Goal: Transaction & Acquisition: Purchase product/service

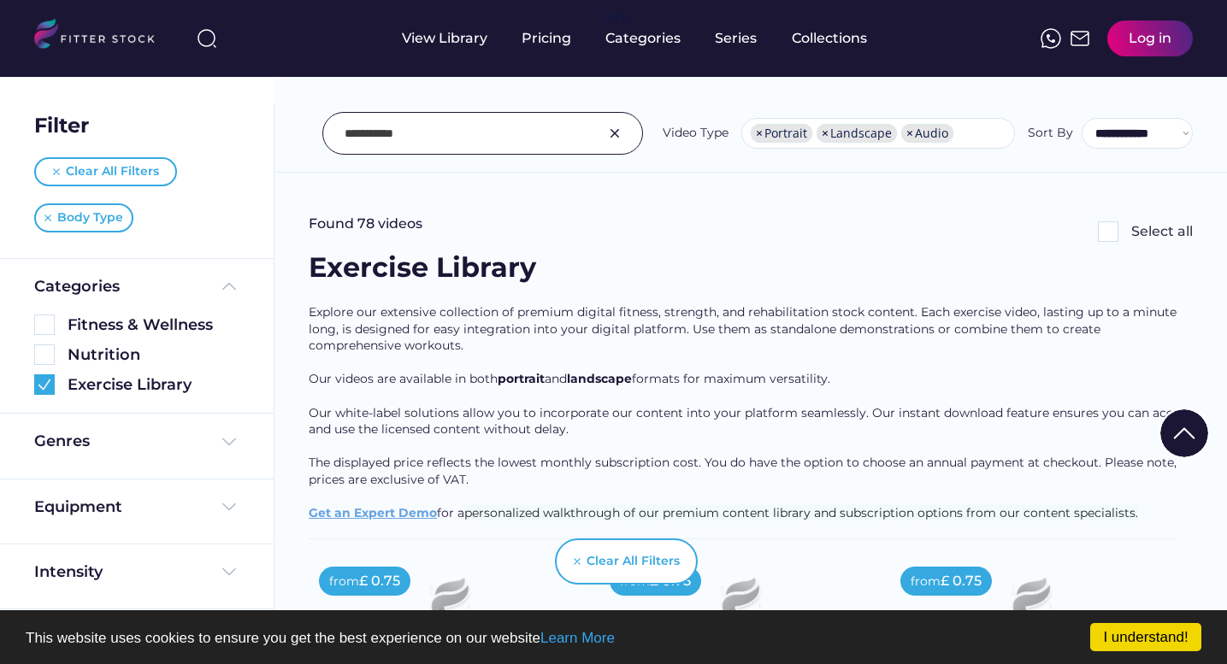
select select "**********"
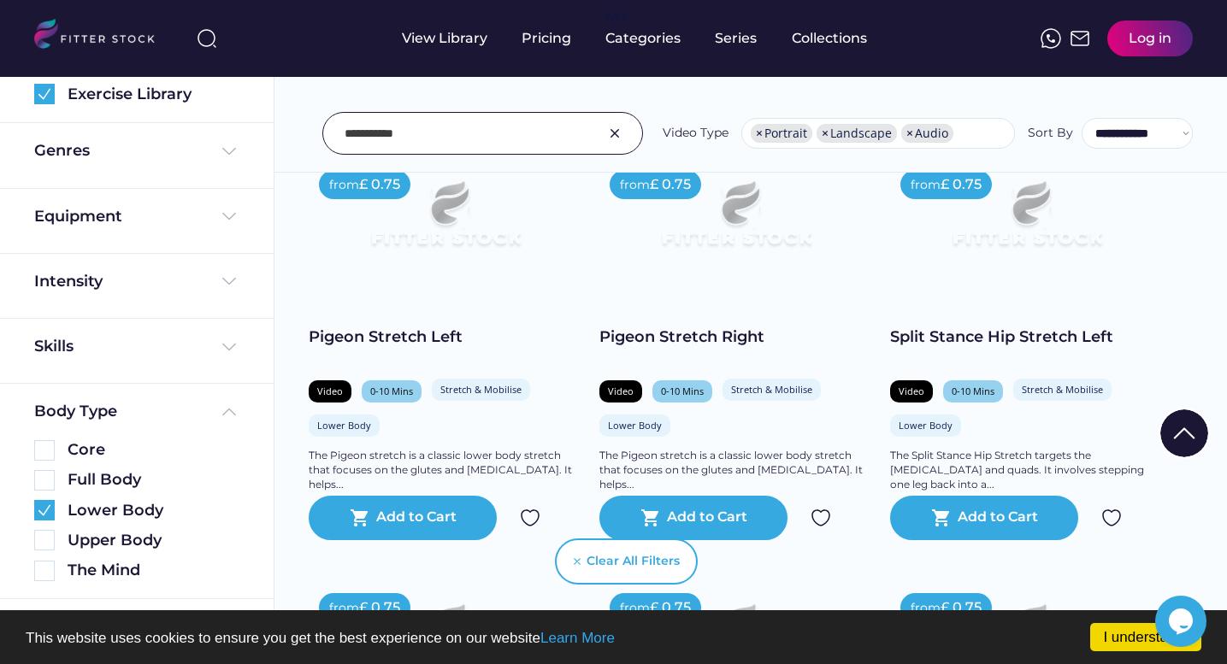
scroll to position [6314, 0]
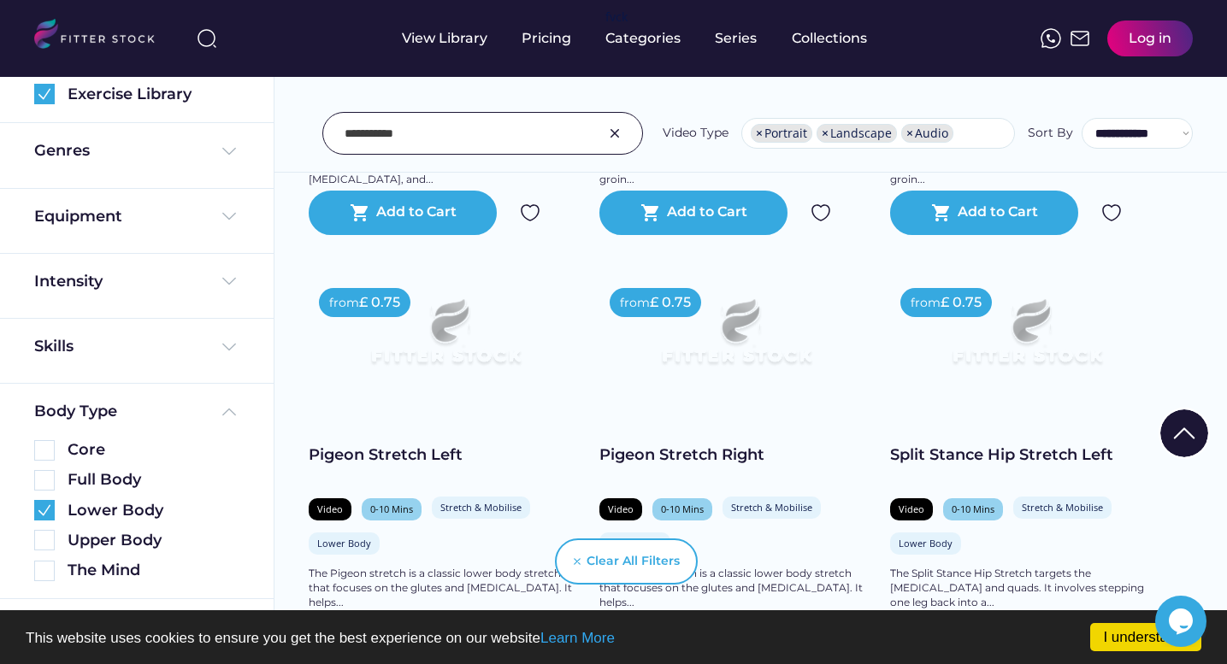
click at [762, 362] on img at bounding box center [736, 339] width 219 height 123
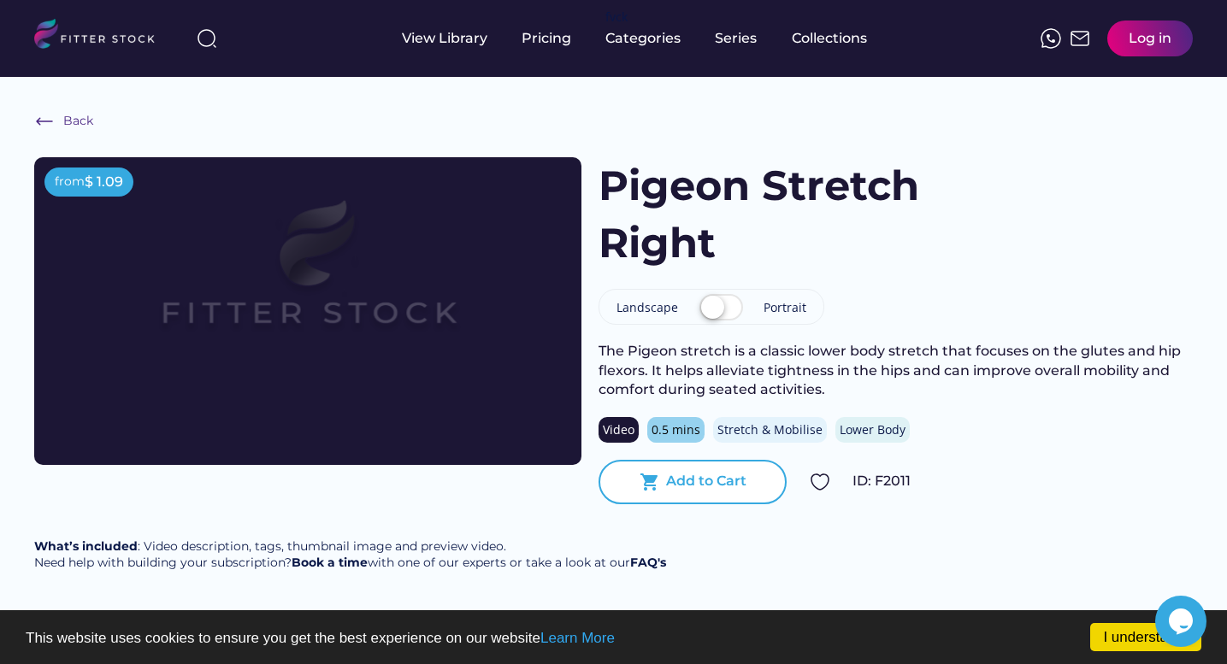
click at [742, 482] on div "Add to Cart" at bounding box center [706, 481] width 80 height 19
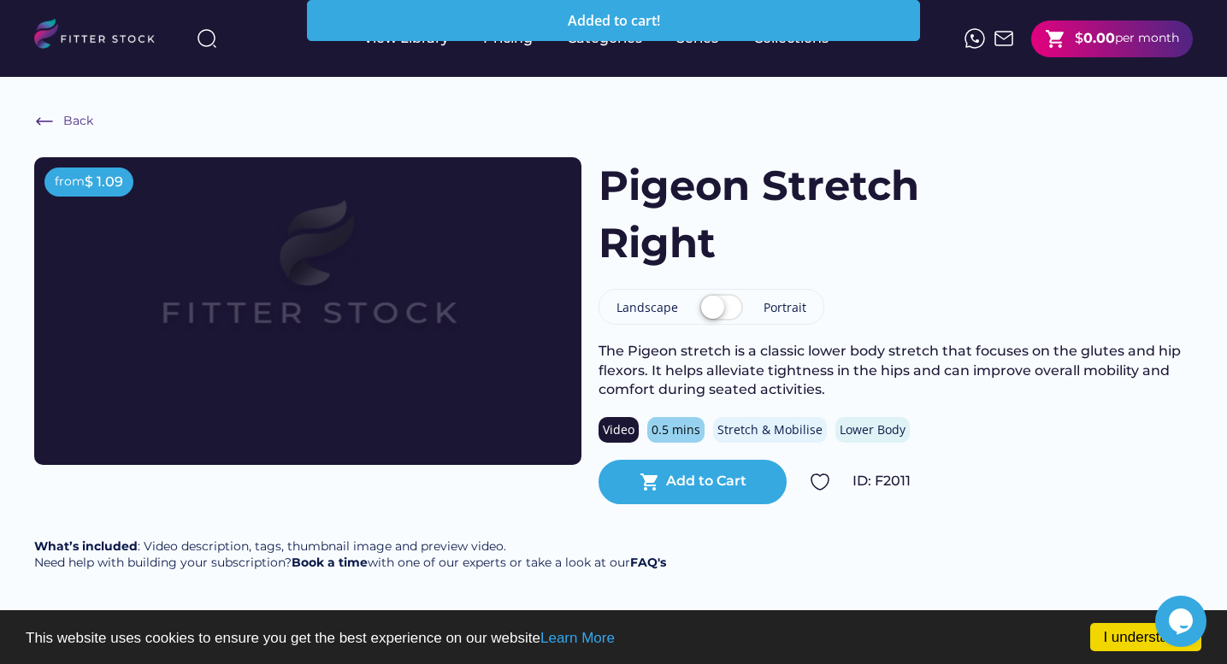
click at [1172, 632] on icon "Opens Chat This icon Opens the chat window." at bounding box center [1180, 621] width 27 height 27
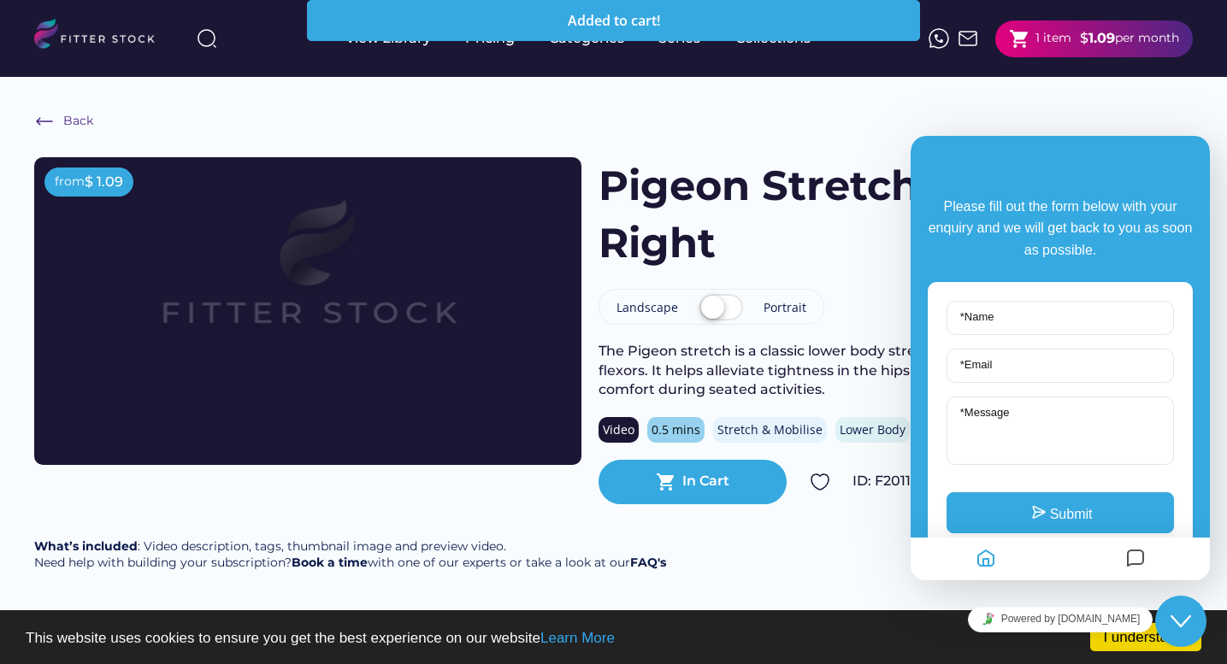
click at [840, 538] on div "Back from $ 1.09 Pigeon Stretch Right Landscape Portrait The Pigeon stretch is …" at bounding box center [613, 350] width 1227 height 546
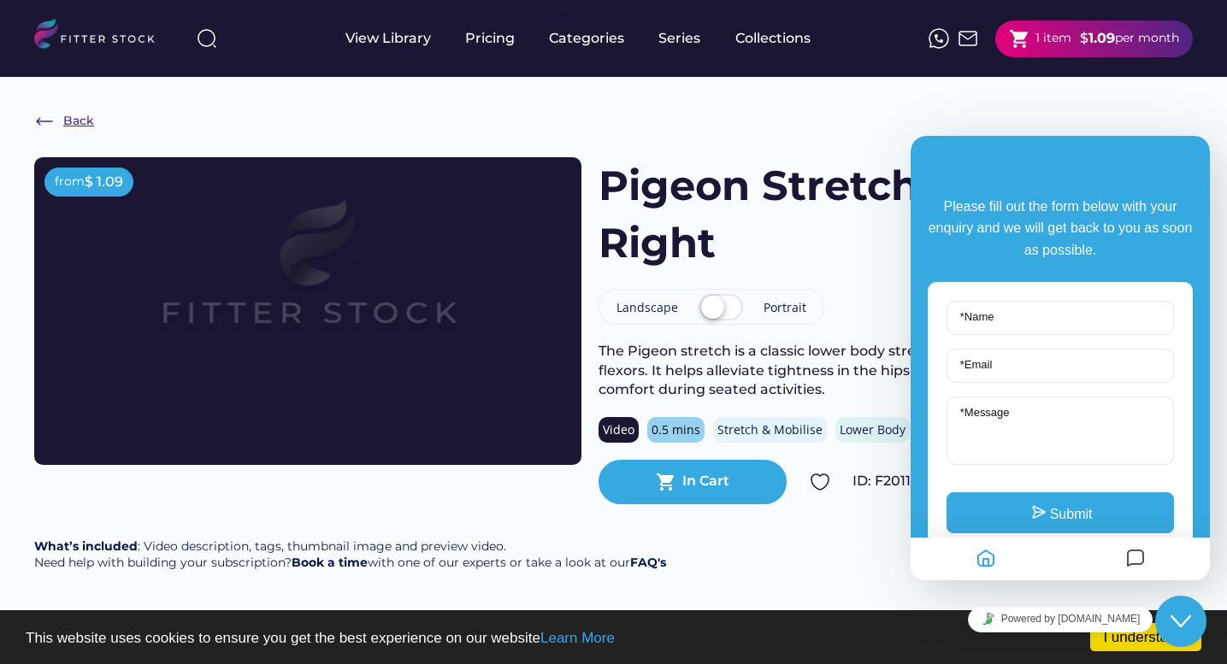
click at [48, 120] on img at bounding box center [44, 121] width 21 height 21
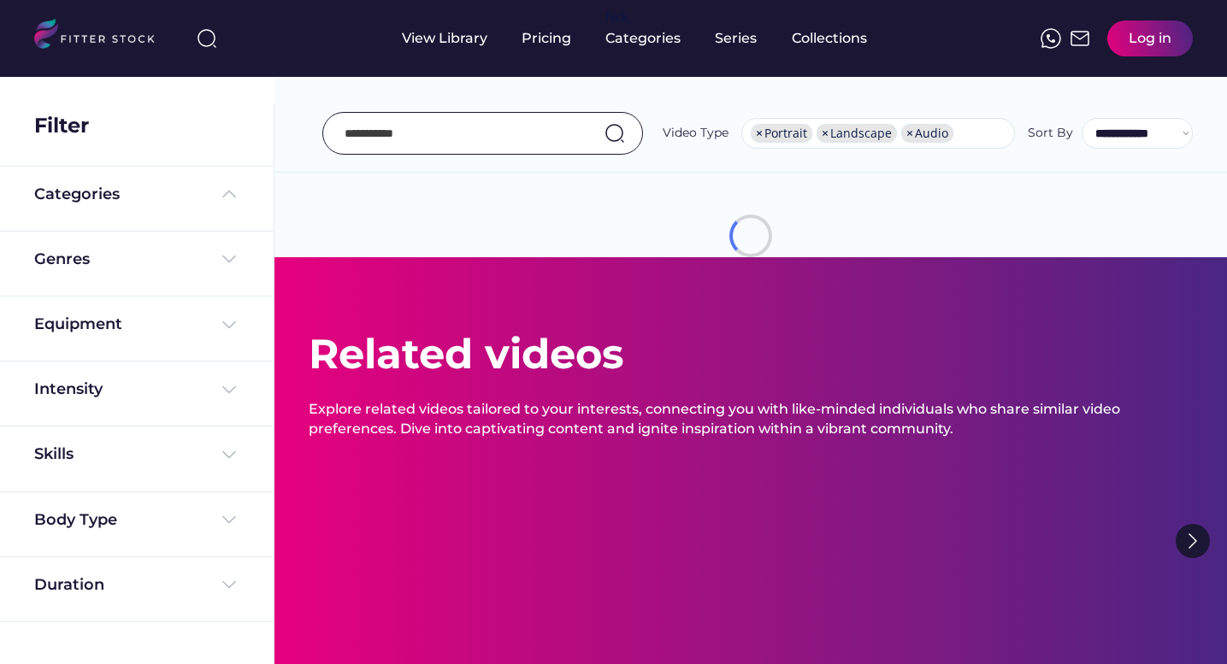
select select "**********"
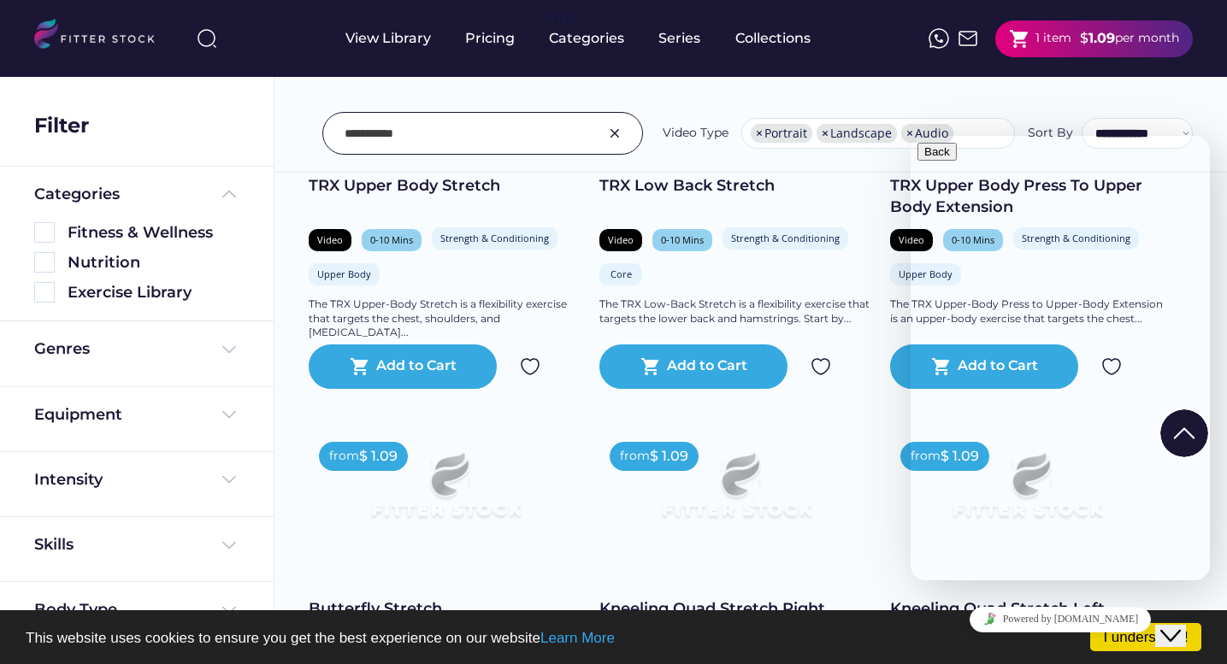
scroll to position [6162, 0]
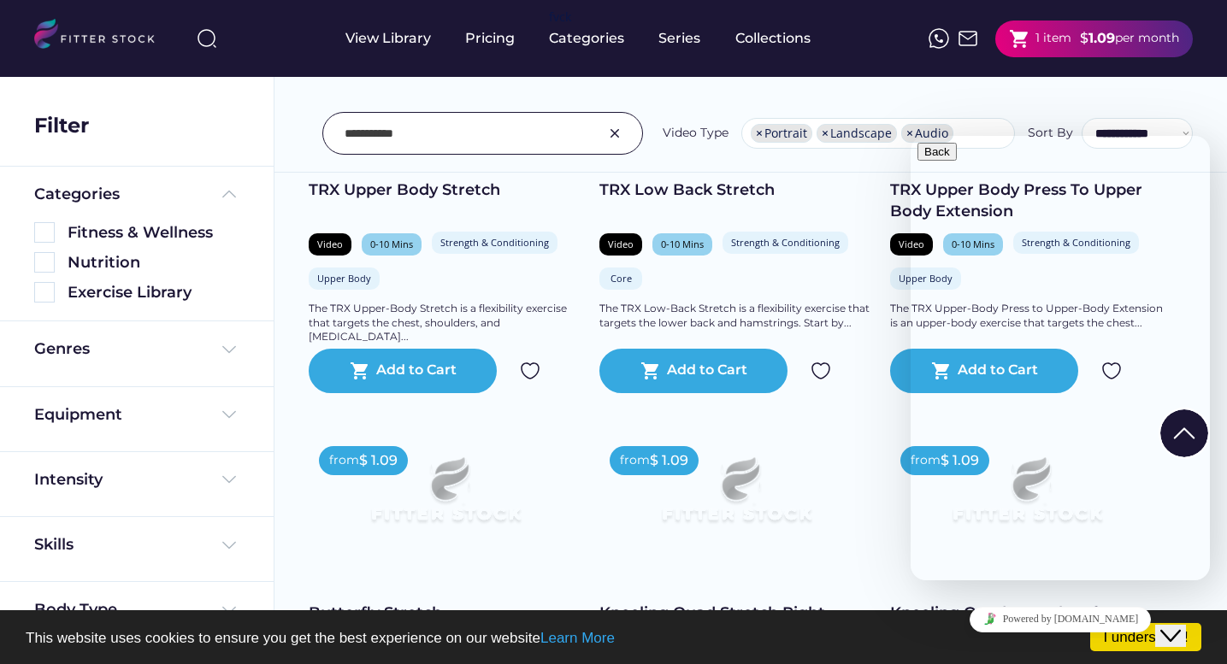
click at [1101, 32] on strong "1.09" at bounding box center [1102, 38] width 27 height 16
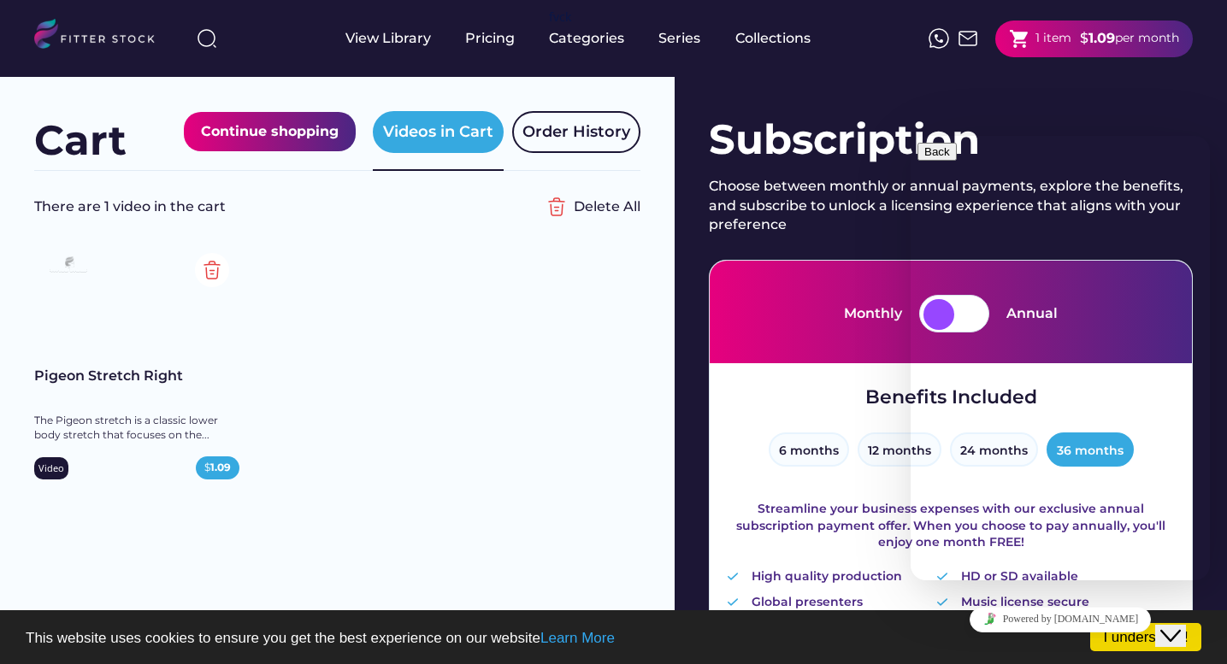
click at [1174, 626] on icon "Close Chat This icon closes the chat window." at bounding box center [1170, 636] width 21 height 21
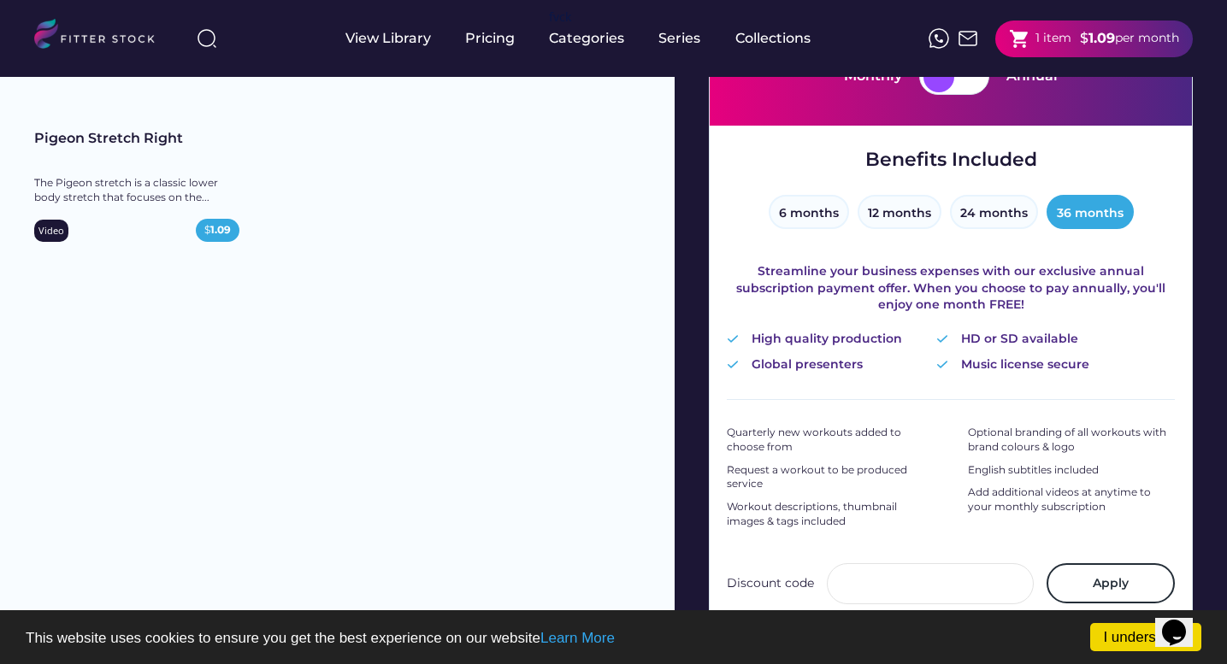
scroll to position [117, 0]
